Goal: Task Accomplishment & Management: Complete application form

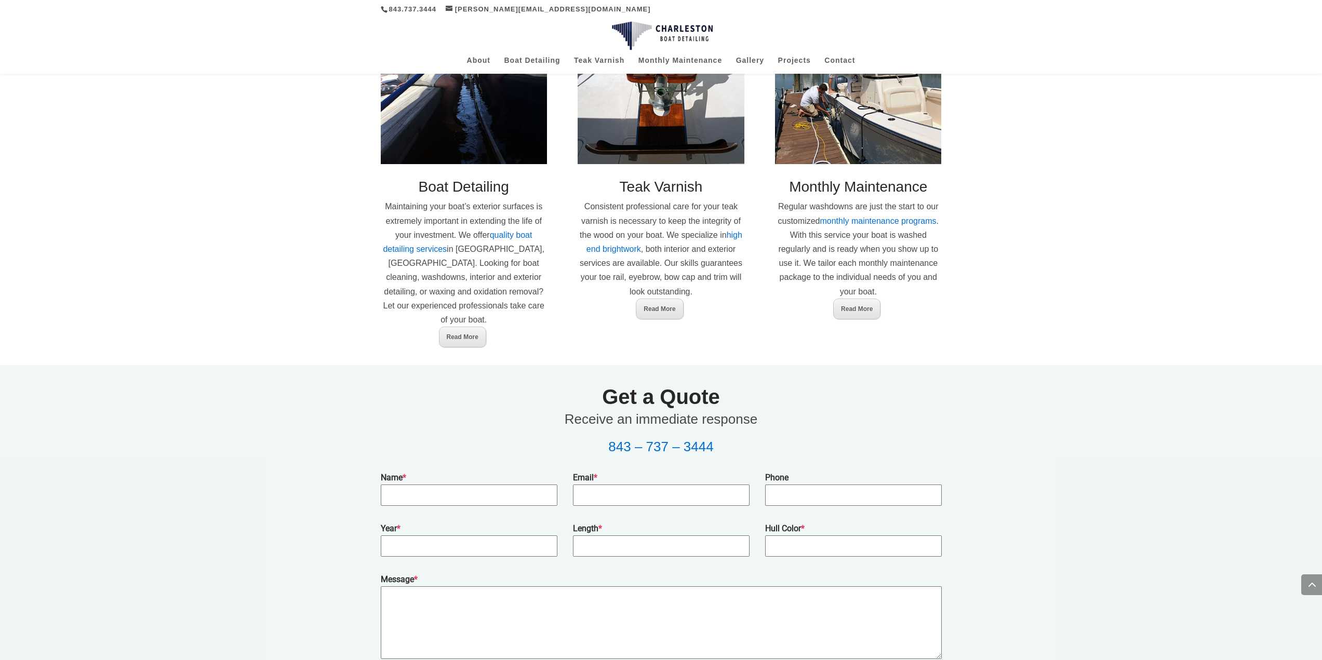
scroll to position [790, 0]
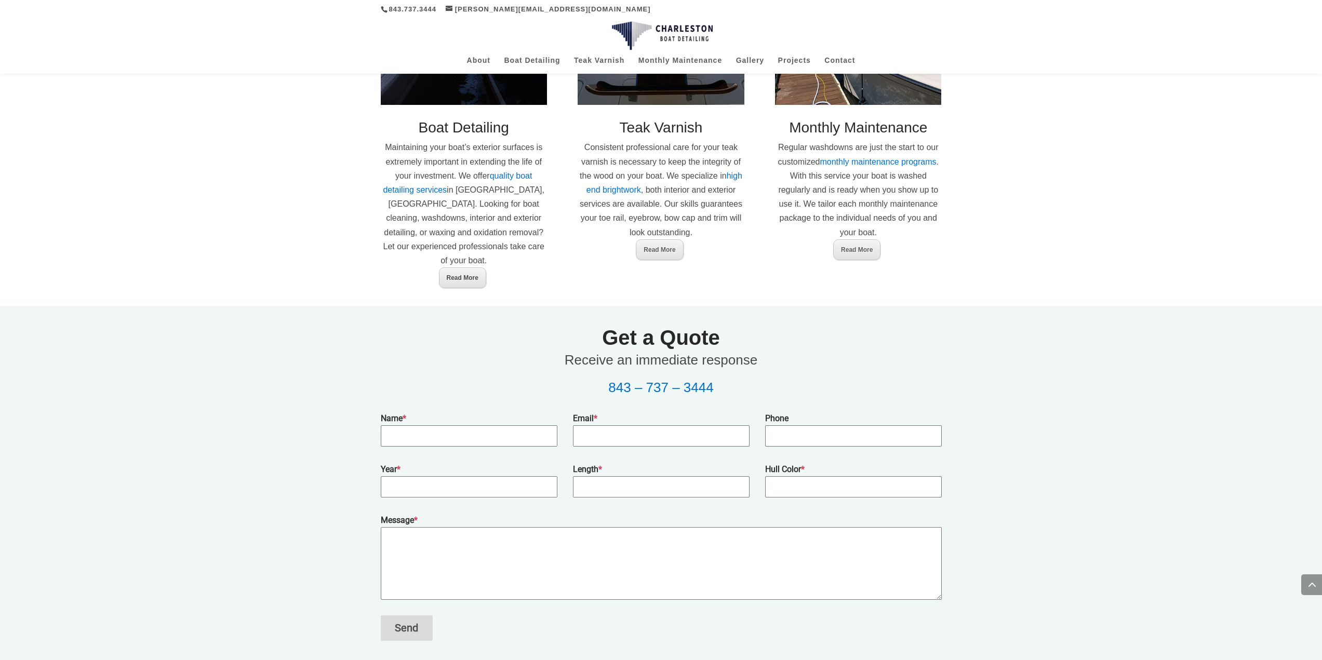
click at [470, 268] on link "Read More" at bounding box center [462, 278] width 47 height 21
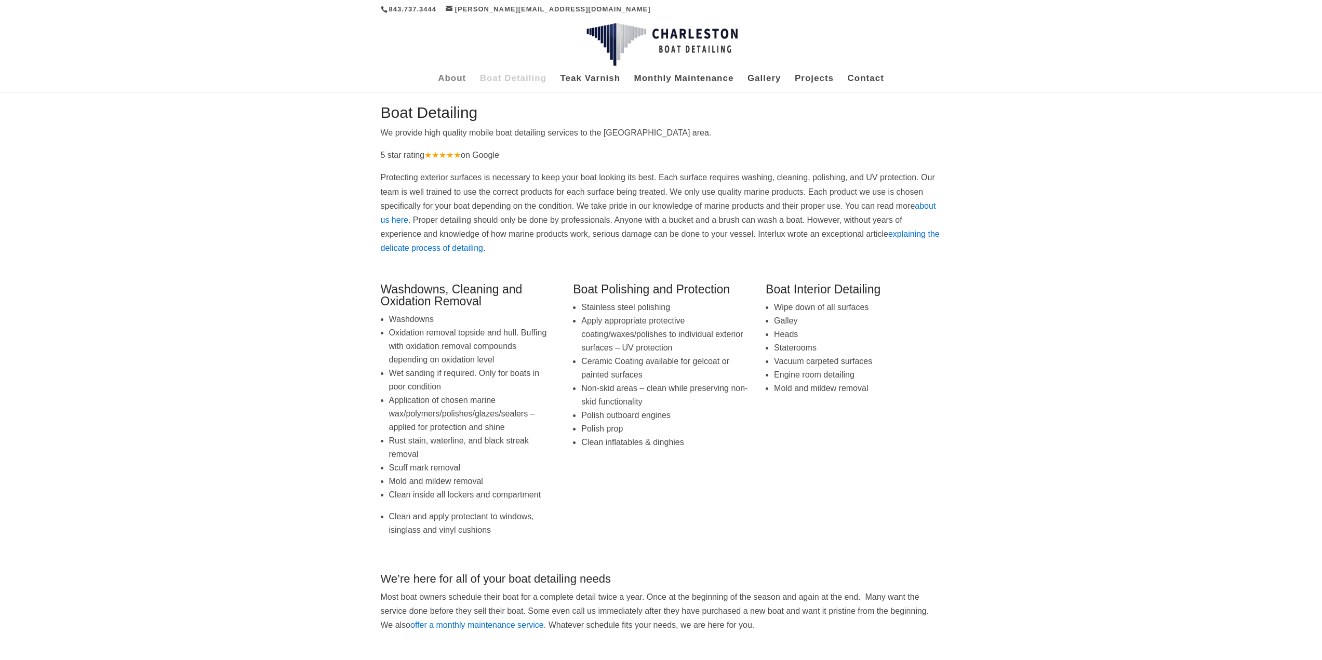
click at [450, 78] on link "About" at bounding box center [452, 83] width 28 height 17
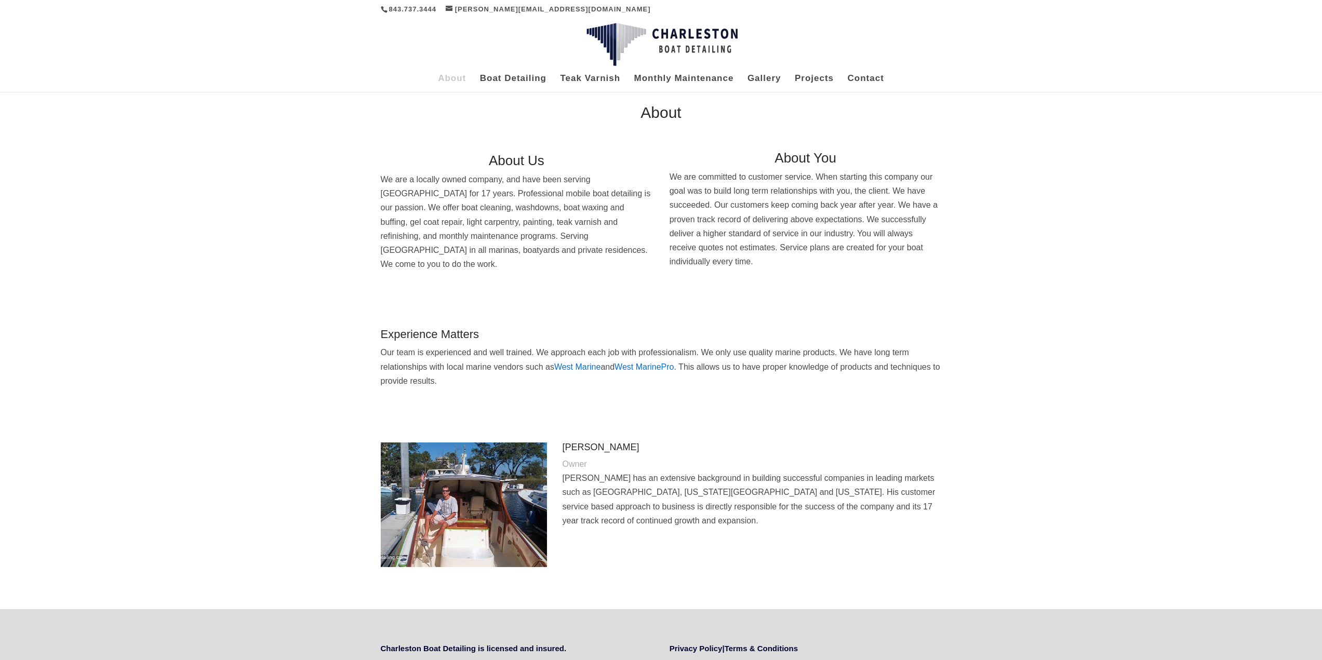
click at [618, 37] on img at bounding box center [662, 45] width 151 height 44
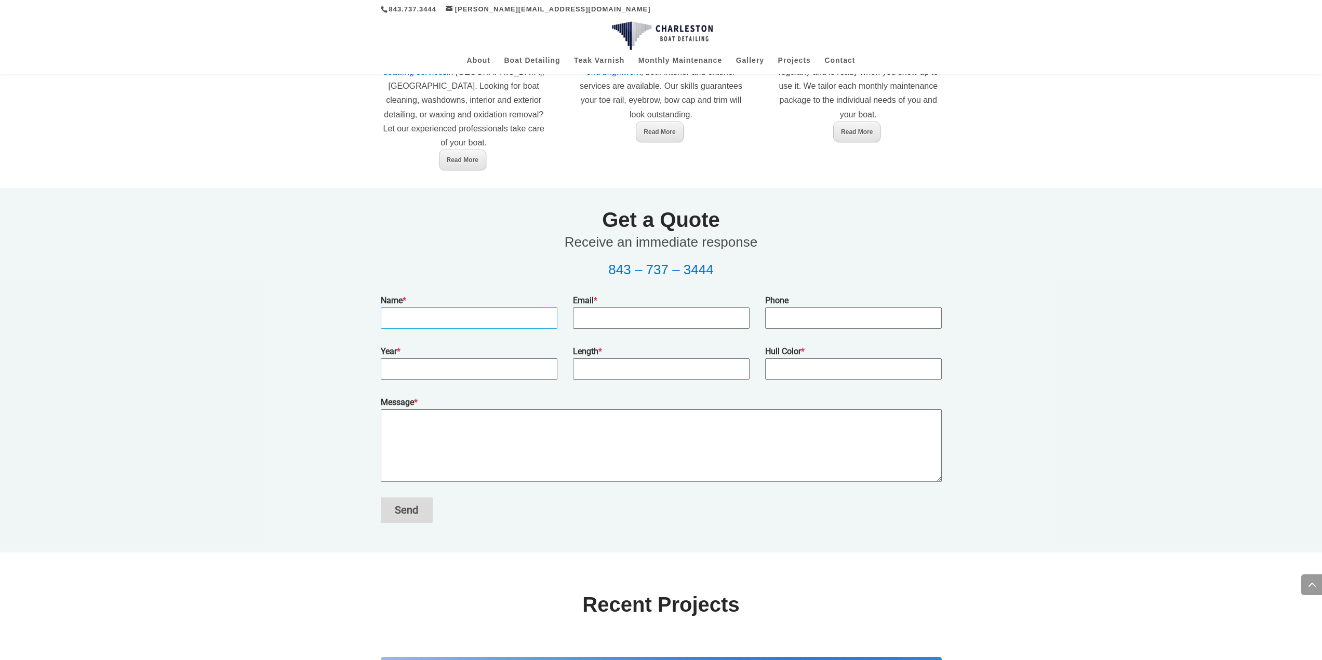
scroll to position [910, 0]
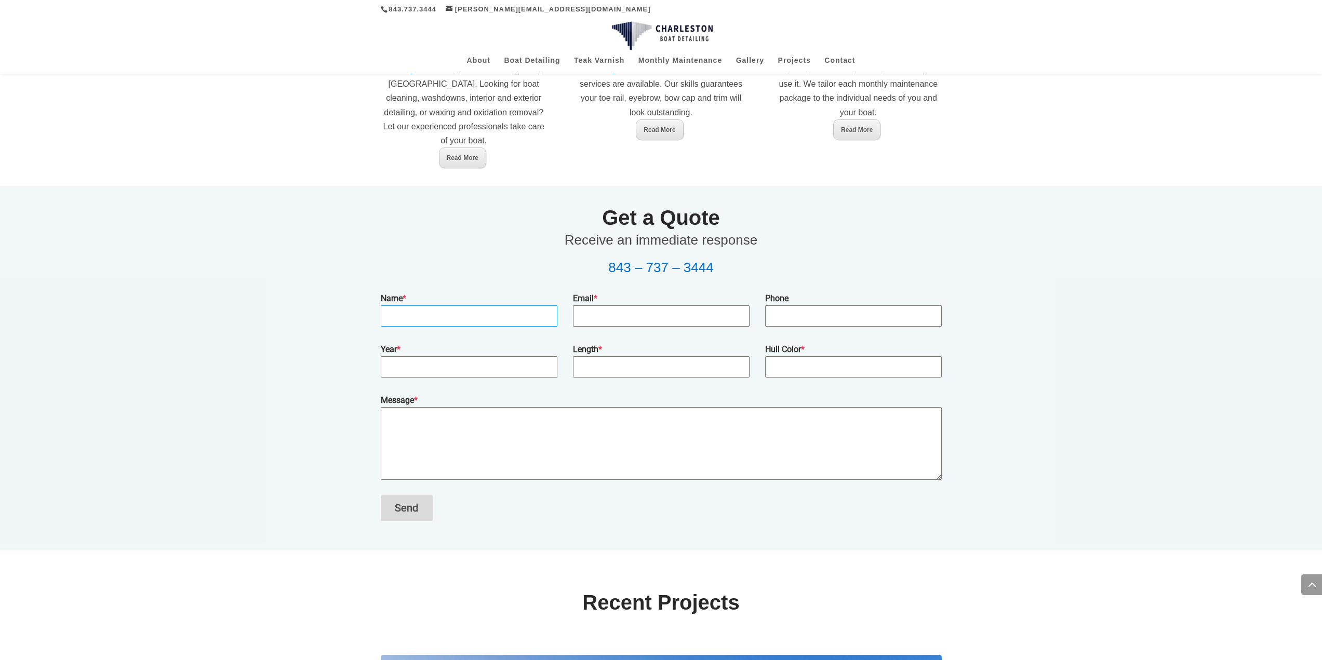
click at [420, 305] on input "Name *" at bounding box center [469, 315] width 177 height 21
type input "Peter Davidson"
type input "pdavidson@kingandsociety.com"
type input "843-327-9399"
click at [430, 356] on input "Year *" at bounding box center [469, 366] width 177 height 21
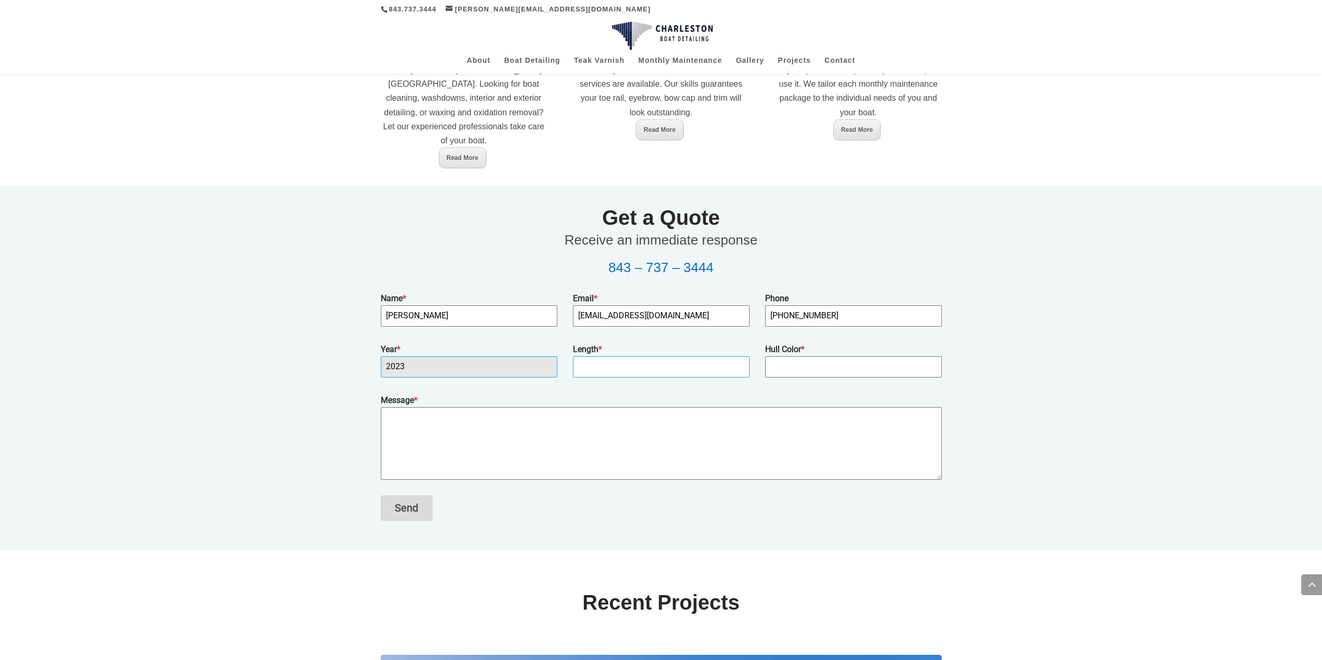
type input "2023"
click at [651, 356] on input "Length *" at bounding box center [661, 366] width 177 height 21
type input "23"
type input "White/Light Blue"
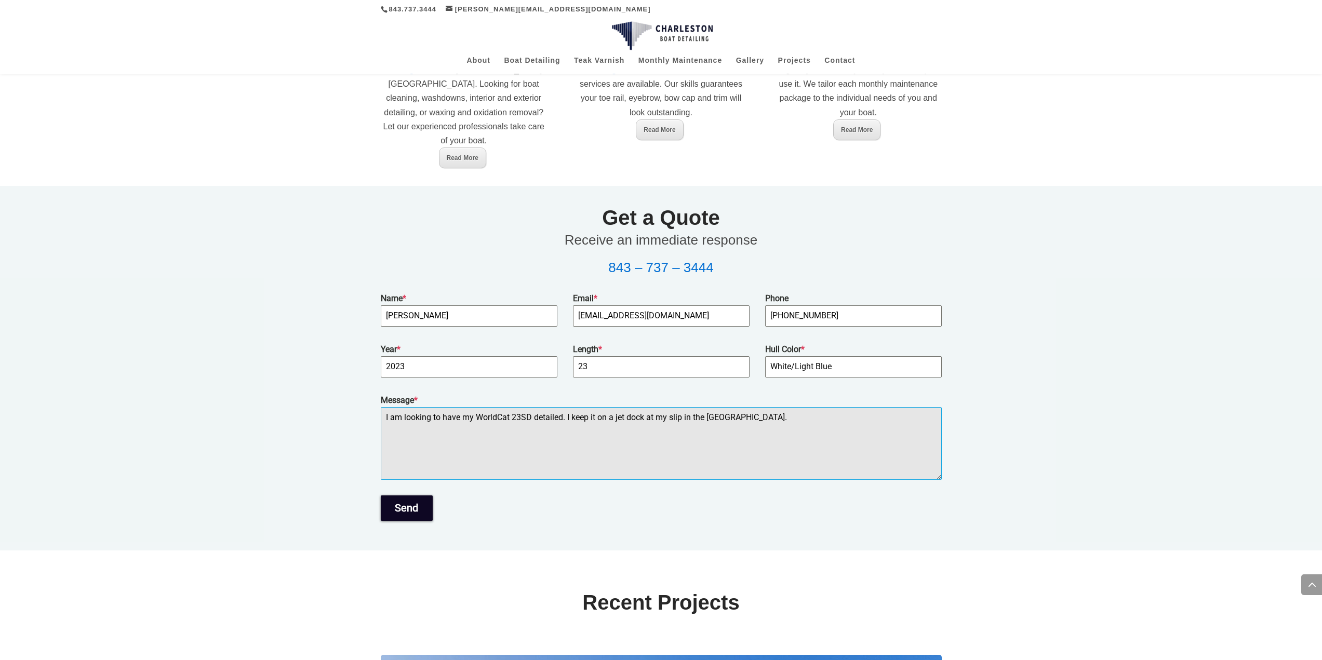
type textarea "I am looking to have my WorldCat 23SD detailed. I keep it on a jet dock at my s…"
click at [405, 496] on button "Send" at bounding box center [407, 508] width 52 height 25
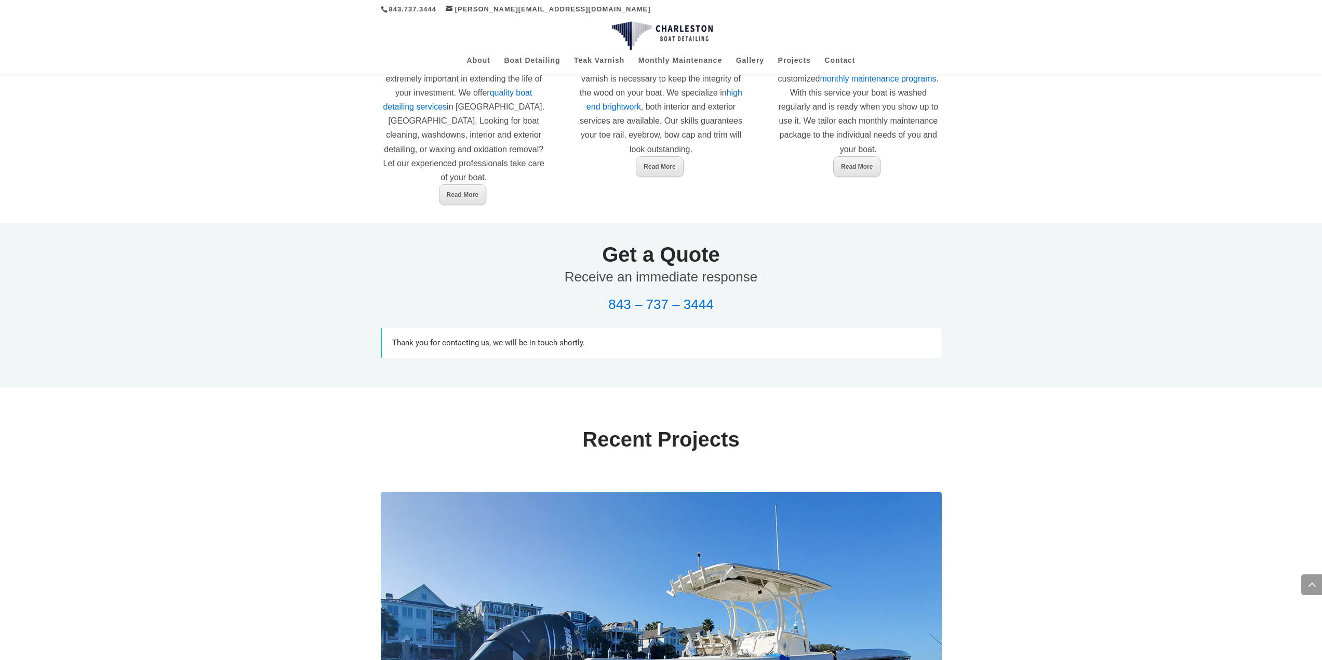
scroll to position [869, 0]
